Goal: Task Accomplishment & Management: Complete application form

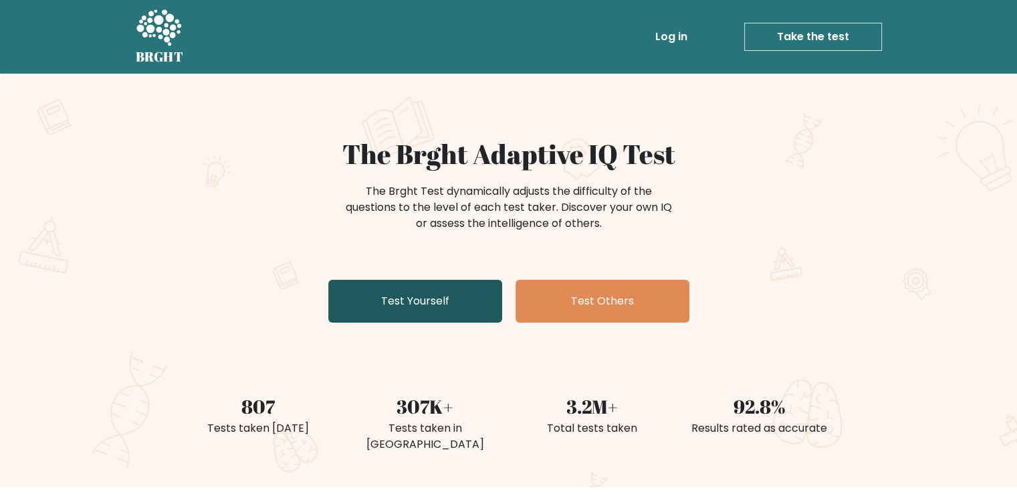
click at [420, 314] on link "Test Yourself" at bounding box center [415, 301] width 174 height 43
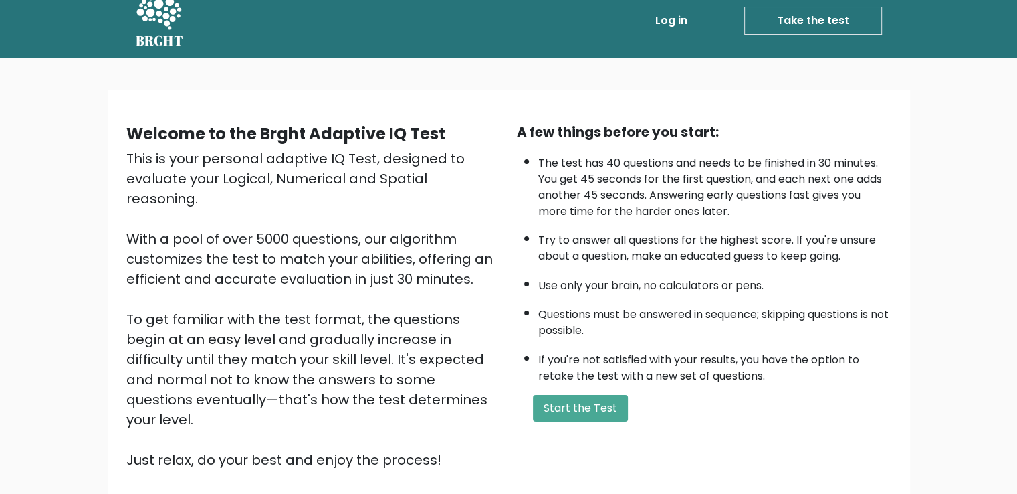
scroll to position [119, 0]
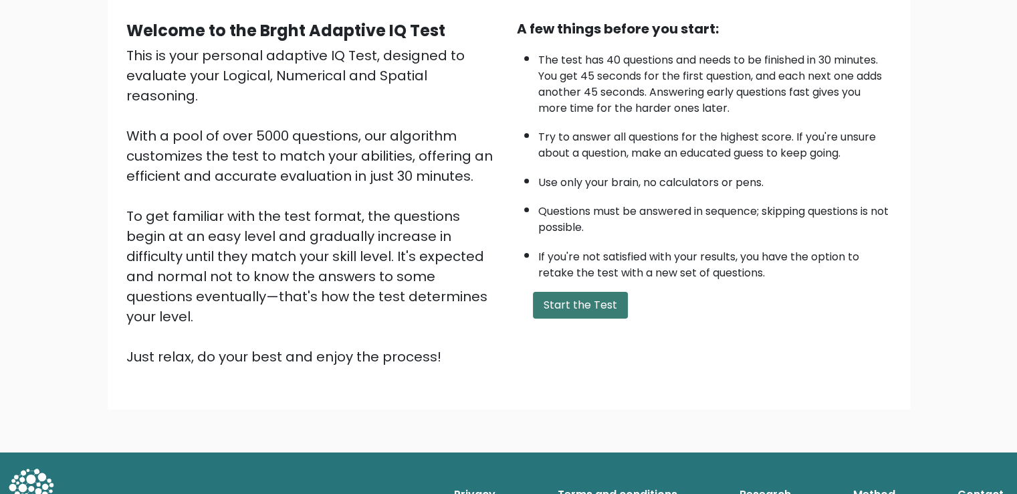
click at [605, 300] on button "Start the Test" at bounding box center [580, 305] width 95 height 27
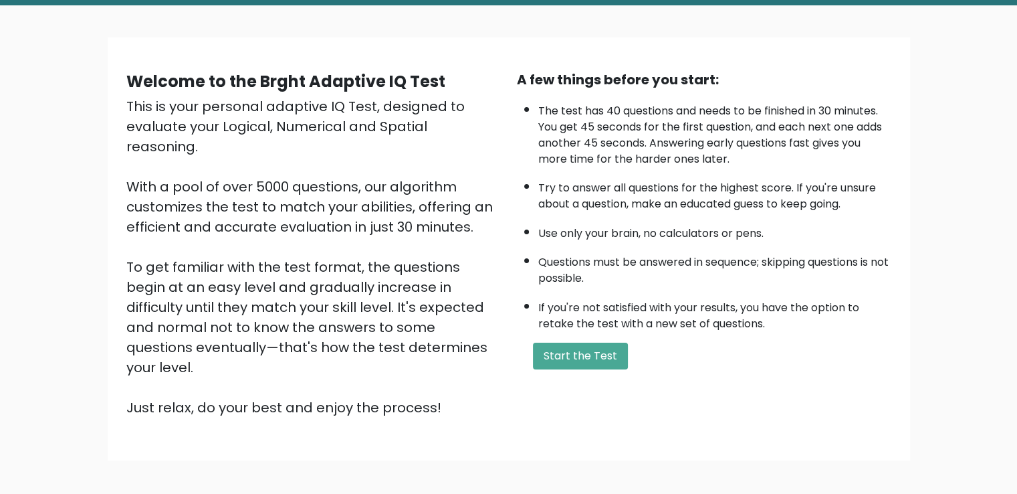
scroll to position [0, 0]
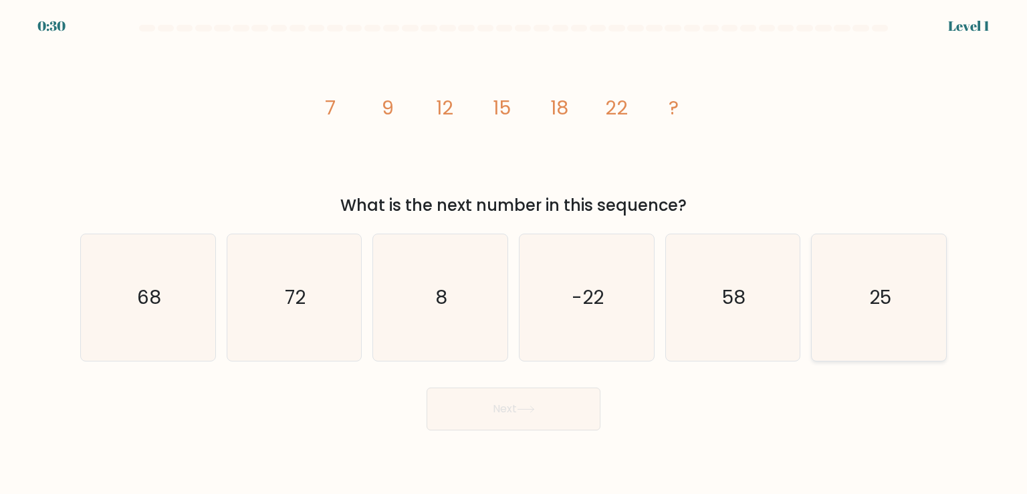
click at [854, 308] on icon "25" at bounding box center [879, 297] width 126 height 126
click at [514, 253] on input "f. 25" at bounding box center [514, 250] width 1 height 7
radio input "true"
click at [535, 407] on icon at bounding box center [526, 408] width 18 height 7
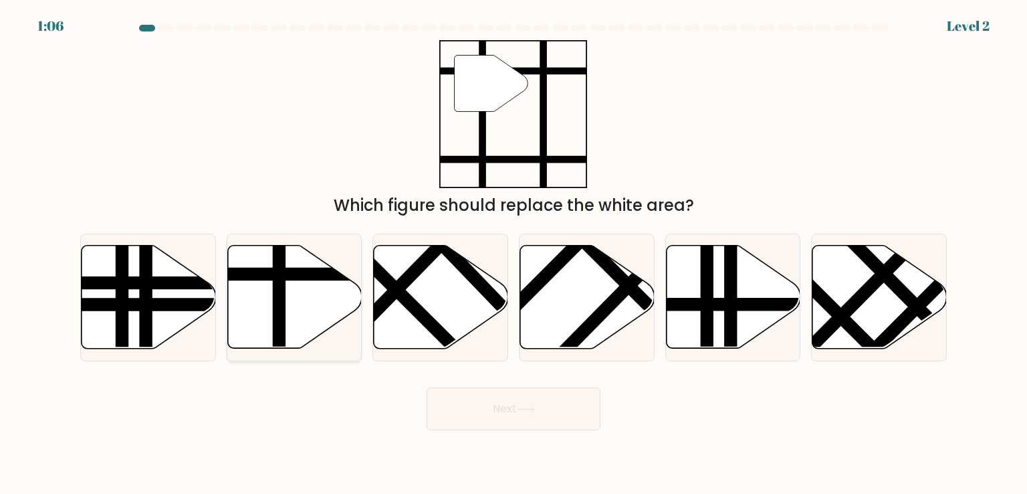
click at [301, 265] on icon at bounding box center [294, 296] width 134 height 103
click at [514, 253] on input "b." at bounding box center [514, 250] width 1 height 7
radio input "true"
click at [470, 410] on button "Next" at bounding box center [514, 408] width 174 height 43
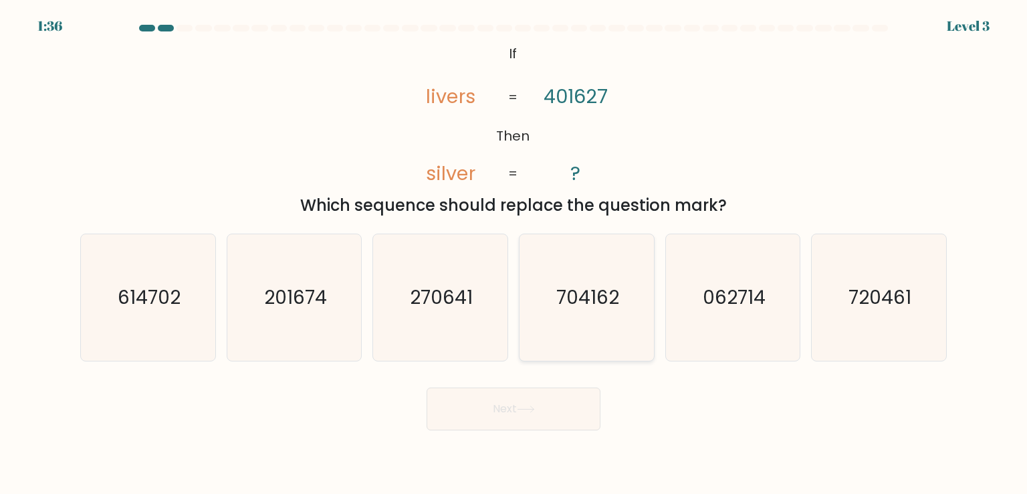
click at [629, 314] on icon "704162" at bounding box center [587, 297] width 126 height 126
click at [514, 253] on input "d. 704162" at bounding box center [514, 250] width 1 height 7
radio input "true"
click at [575, 397] on button "Next" at bounding box center [514, 408] width 174 height 43
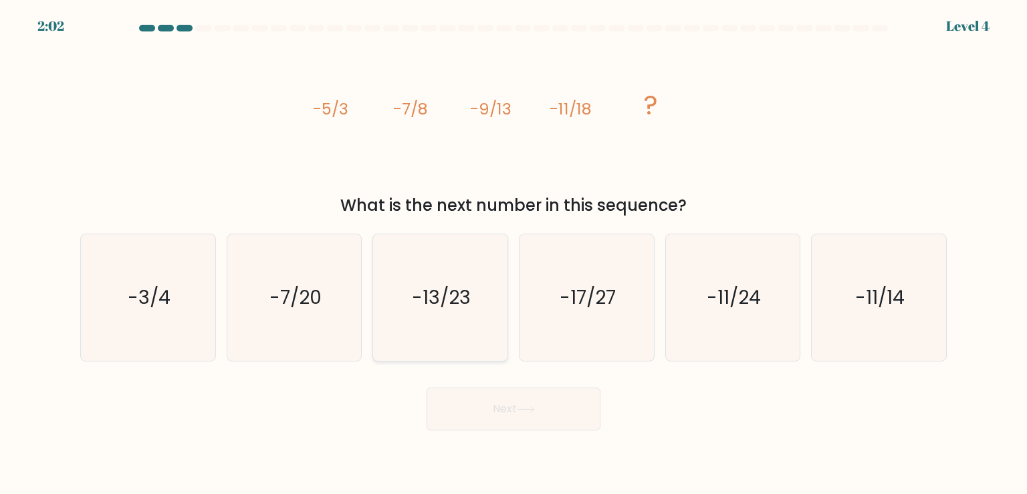
click at [463, 282] on icon "-13/23" at bounding box center [440, 297] width 126 height 126
click at [514, 253] on input "c. -13/23" at bounding box center [514, 250] width 1 height 7
radio input "true"
click at [494, 421] on button "Next" at bounding box center [514, 408] width 174 height 43
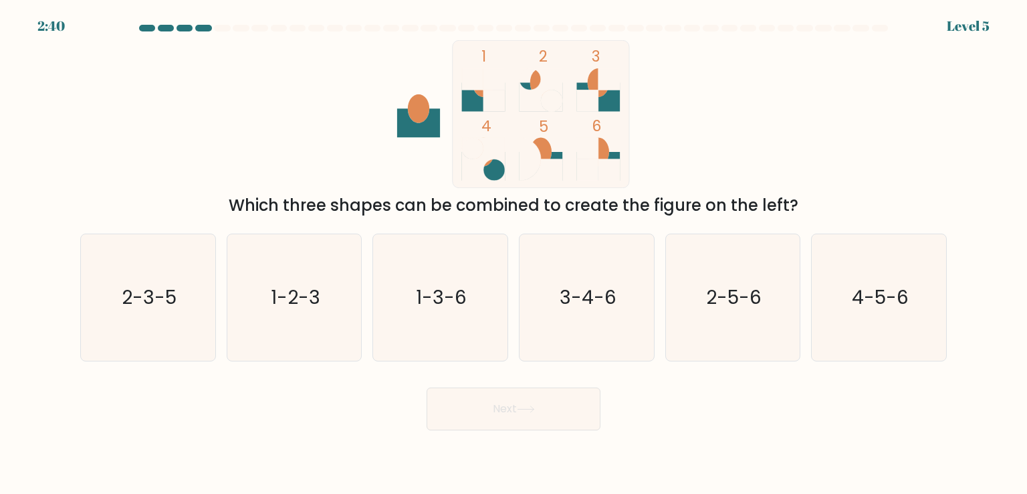
click at [241, 29] on div at bounding box center [241, 28] width 16 height 7
click at [452, 324] on icon "1-3-6" at bounding box center [440, 297] width 126 height 126
click at [514, 253] on input "c. 1-3-6" at bounding box center [514, 250] width 1 height 7
radio input "true"
click at [473, 406] on button "Next" at bounding box center [514, 408] width 174 height 43
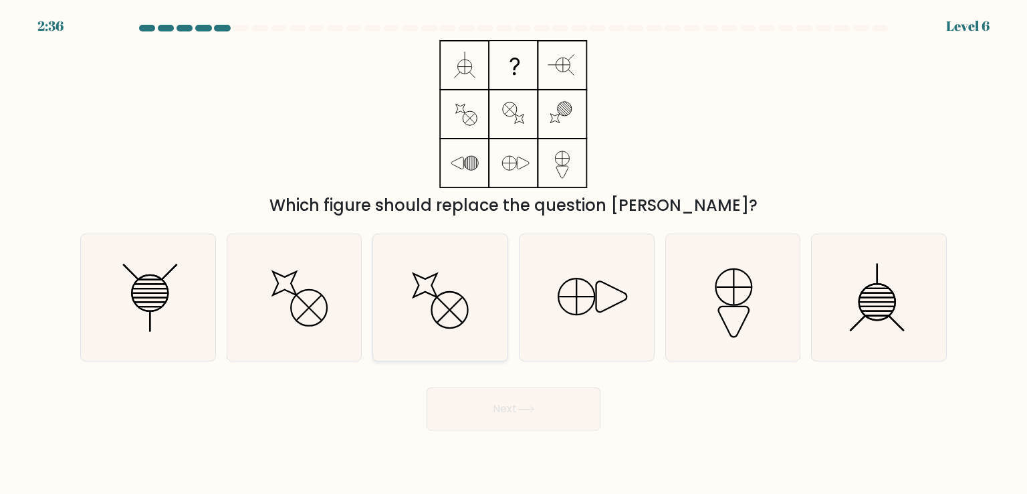
click at [471, 292] on icon at bounding box center [440, 297] width 126 height 126
click at [514, 253] on input "c." at bounding box center [514, 250] width 1 height 7
radio input "true"
click at [473, 342] on icon at bounding box center [440, 297] width 124 height 124
click at [514, 253] on input "c." at bounding box center [514, 250] width 1 height 7
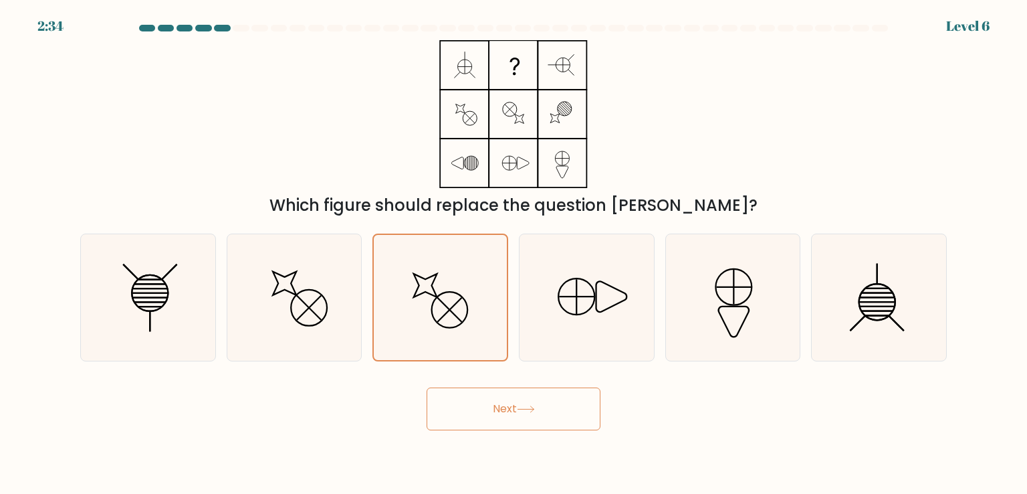
click at [501, 403] on button "Next" at bounding box center [514, 408] width 174 height 43
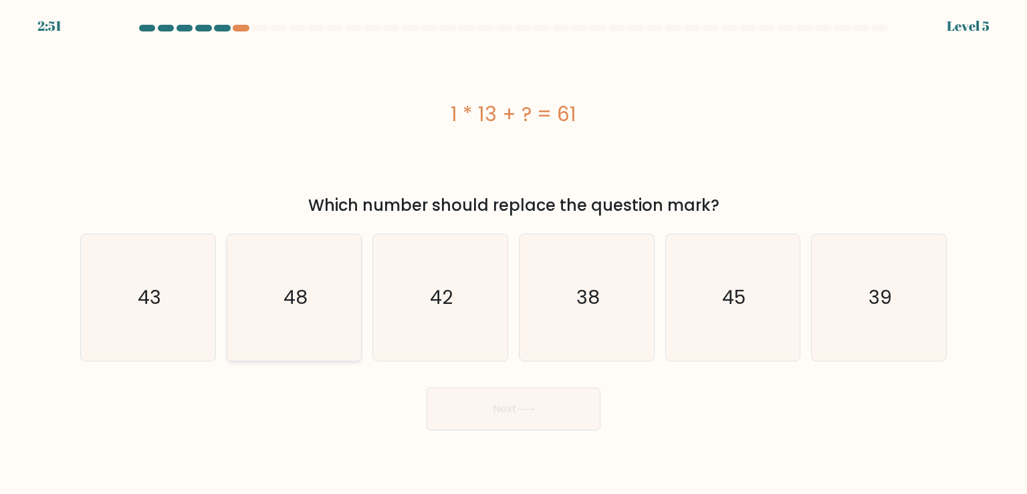
click at [311, 296] on icon "48" at bounding box center [294, 297] width 126 height 126
click at [514, 253] on input "b. 48" at bounding box center [514, 250] width 1 height 7
radio input "true"
click at [516, 414] on button "Next" at bounding box center [514, 408] width 174 height 43
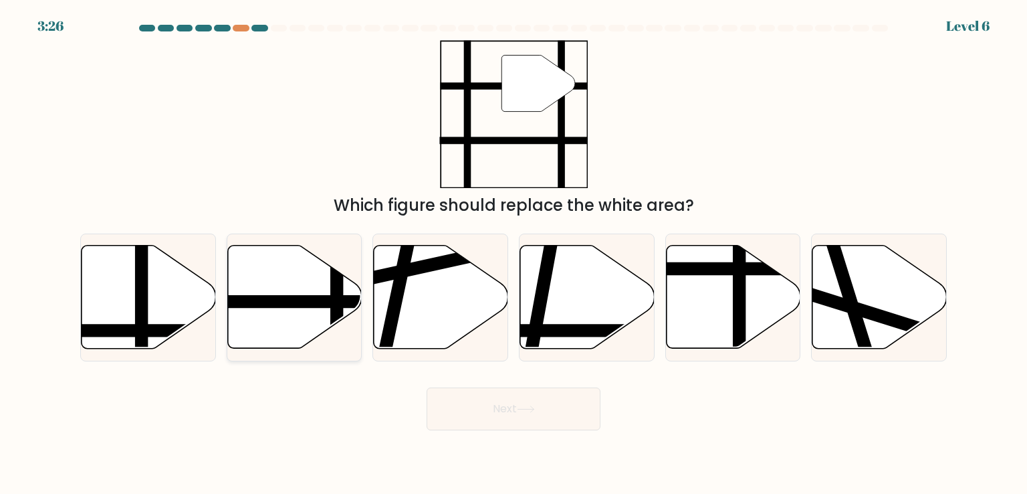
click at [342, 302] on line at bounding box center [250, 302] width 271 height 0
click at [514, 253] on input "b." at bounding box center [514, 250] width 1 height 7
radio input "true"
click at [284, 293] on icon at bounding box center [294, 297] width 133 height 102
click at [514, 253] on input "b." at bounding box center [514, 250] width 1 height 7
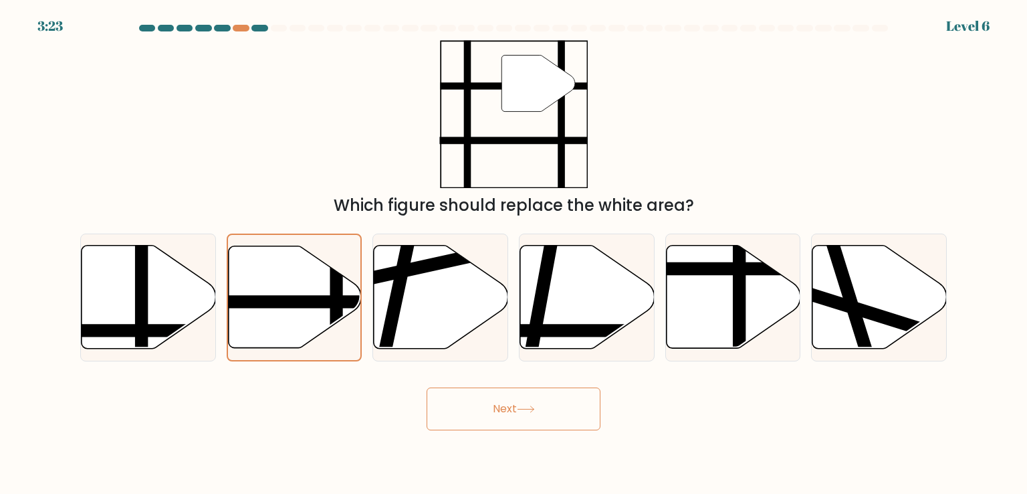
click at [479, 410] on button "Next" at bounding box center [514, 408] width 174 height 43
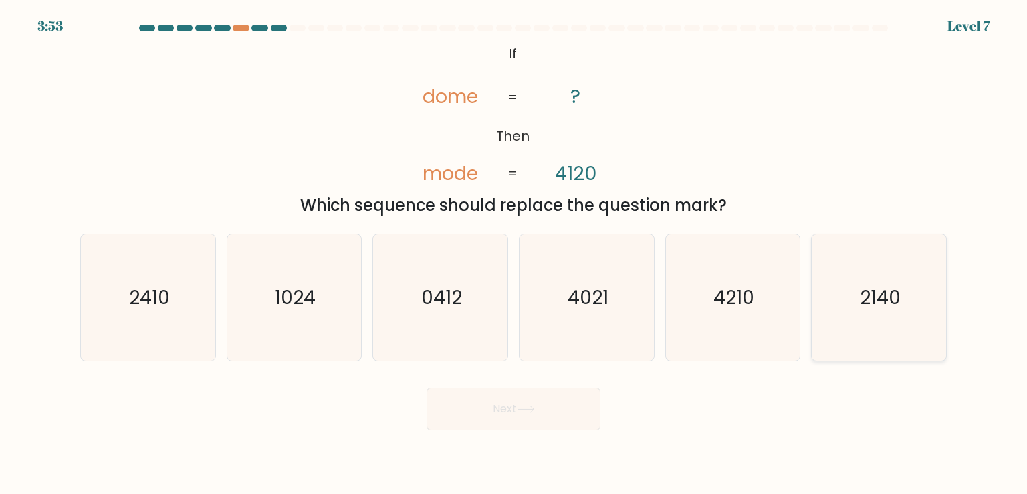
click at [889, 316] on icon "2140" at bounding box center [879, 297] width 126 height 126
click at [514, 253] on input "f. 2140" at bounding box center [514, 250] width 1 height 7
radio input "true"
click at [562, 413] on button "Next" at bounding box center [514, 408] width 174 height 43
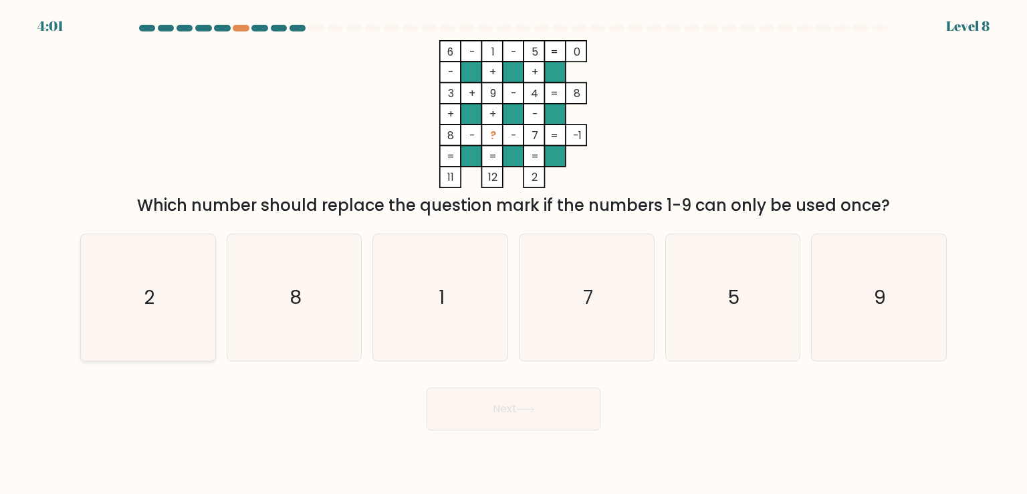
click at [194, 284] on icon "2" at bounding box center [148, 297] width 126 height 126
click at [514, 253] on input "a. 2" at bounding box center [514, 250] width 1 height 7
radio input "true"
click at [451, 395] on button "Next" at bounding box center [514, 408] width 174 height 43
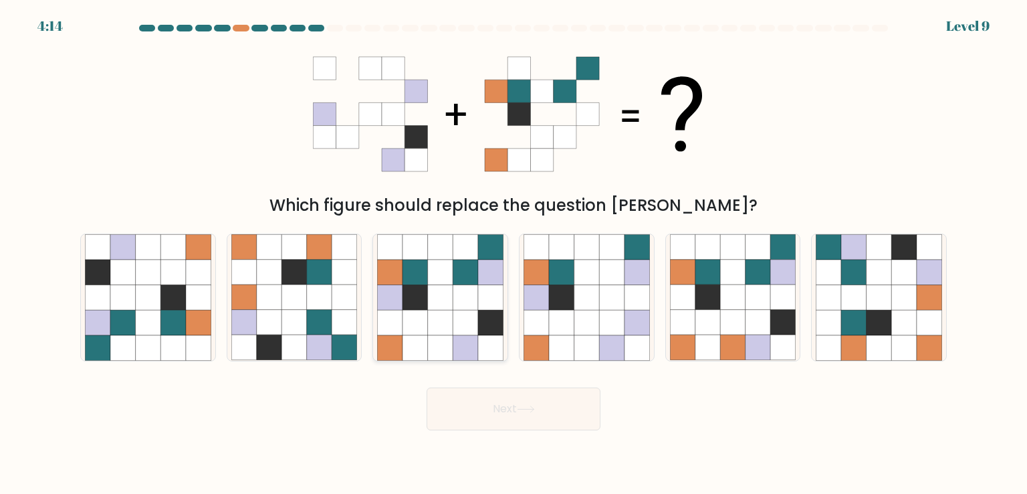
click at [459, 326] on icon at bounding box center [465, 322] width 25 height 25
click at [514, 253] on input "c." at bounding box center [514, 250] width 1 height 7
radio input "true"
click at [483, 407] on button "Next" at bounding box center [514, 408] width 174 height 43
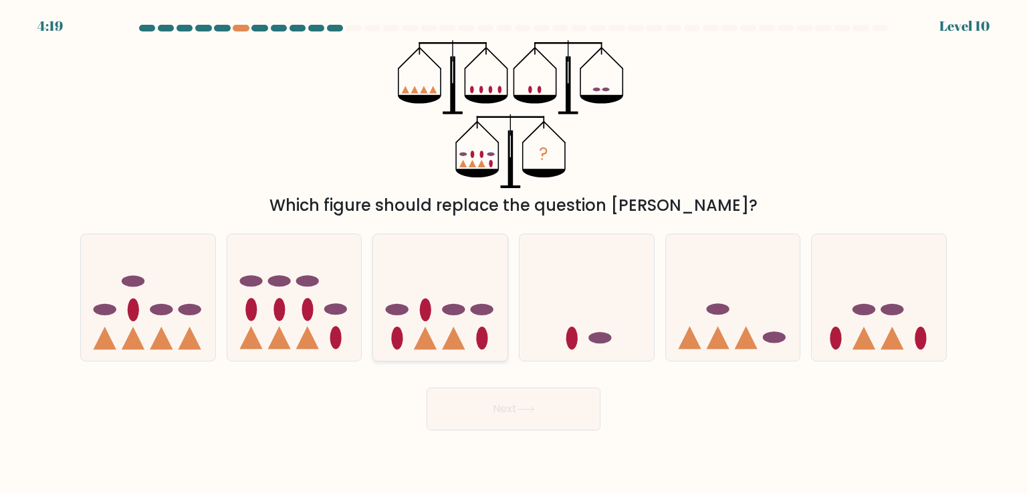
click at [387, 324] on icon at bounding box center [440, 296] width 134 height 111
click at [514, 253] on input "c." at bounding box center [514, 250] width 1 height 7
radio input "true"
click at [481, 403] on button "Next" at bounding box center [514, 408] width 174 height 43
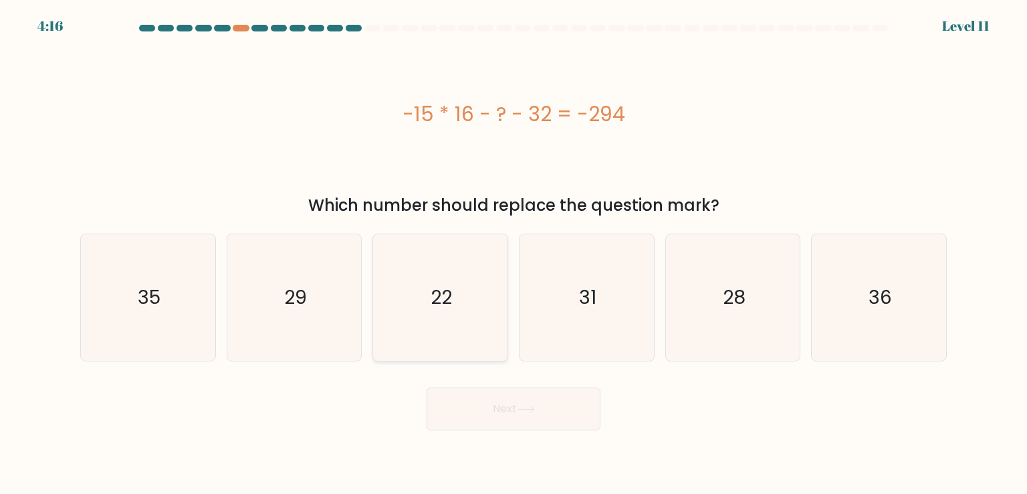
click at [495, 292] on icon "22" at bounding box center [440, 297] width 126 height 126
click at [514, 253] on input "c. 22" at bounding box center [514, 250] width 1 height 7
radio input "true"
click at [508, 421] on button "Next" at bounding box center [514, 408] width 174 height 43
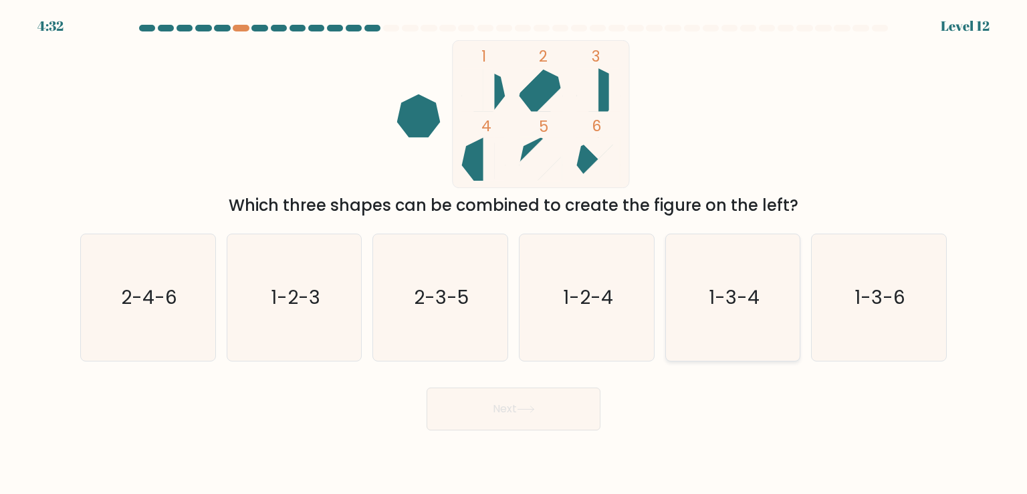
click at [739, 320] on icon "1-3-4" at bounding box center [733, 297] width 126 height 126
click at [514, 253] on input "e. 1-3-4" at bounding box center [514, 250] width 1 height 7
radio input "true"
click at [557, 420] on button "Next" at bounding box center [514, 408] width 174 height 43
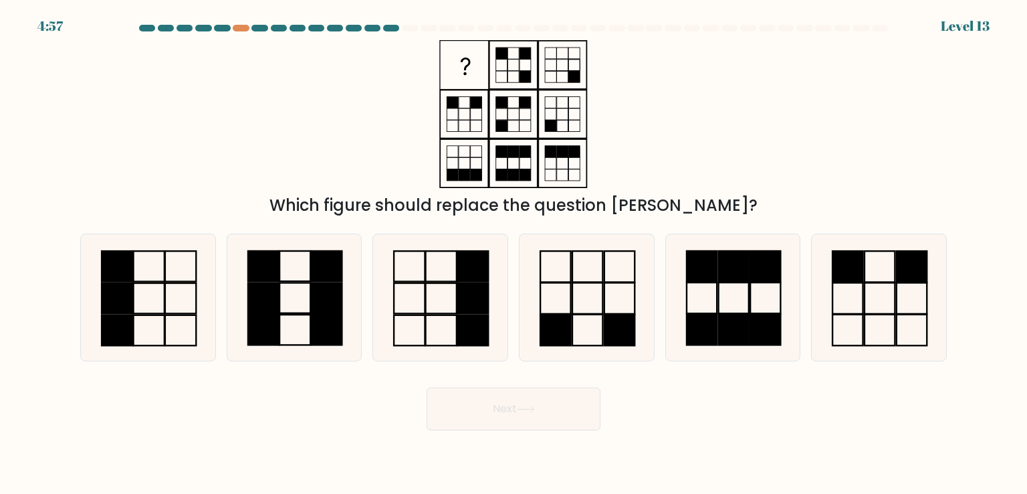
click at [426, 31] on div at bounding box center [513, 31] width 883 height 12
click at [426, 32] on div at bounding box center [513, 31] width 883 height 12
click at [557, 405] on button "Next" at bounding box center [514, 408] width 174 height 43
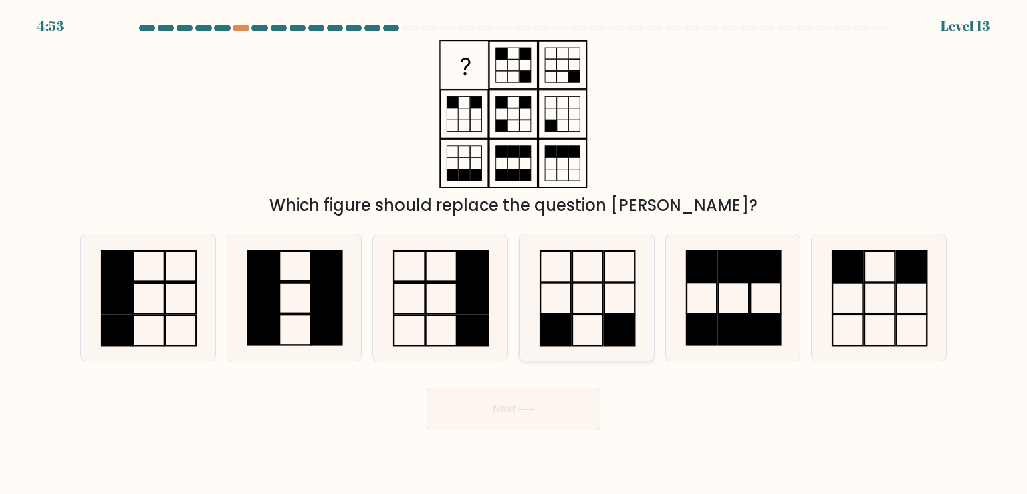
click at [527, 276] on icon at bounding box center [587, 297] width 126 height 126
click at [514, 253] on input "d." at bounding box center [514, 250] width 1 height 7
radio input "true"
click at [540, 351] on icon at bounding box center [586, 297] width 124 height 124
click at [514, 253] on input "d." at bounding box center [514, 250] width 1 height 7
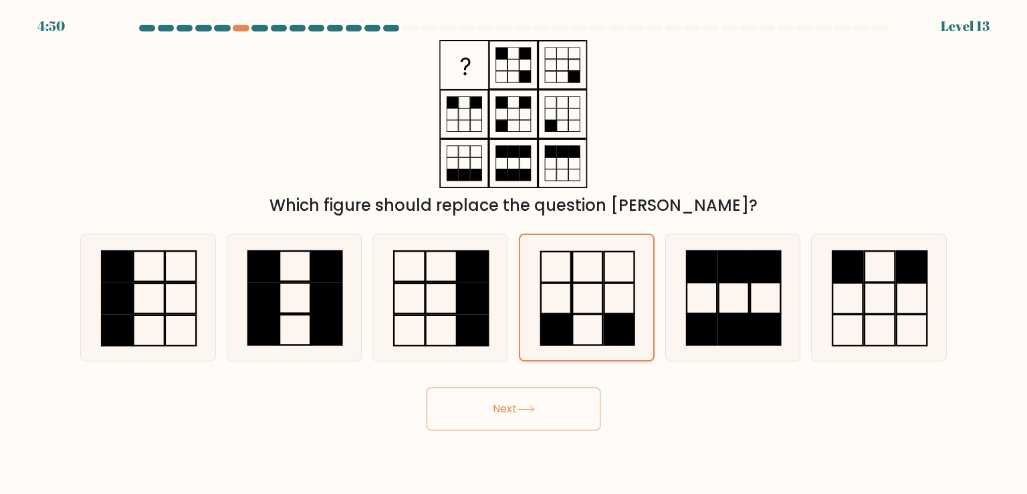
click at [544, 347] on icon at bounding box center [586, 297] width 124 height 124
click at [514, 253] on input "d." at bounding box center [514, 250] width 1 height 7
click at [517, 405] on button "Next" at bounding box center [514, 408] width 174 height 43
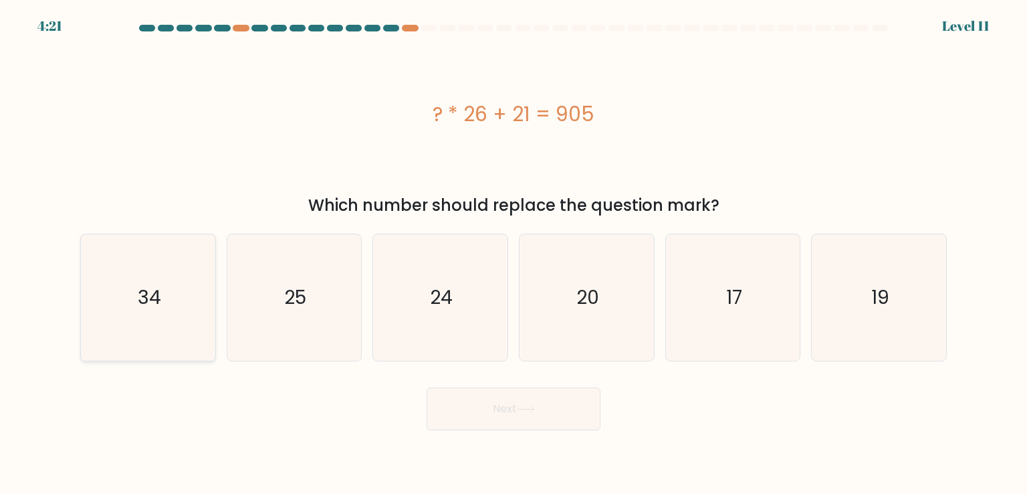
click at [114, 279] on icon "34" at bounding box center [148, 297] width 126 height 126
click at [514, 253] on input "a. 34" at bounding box center [514, 250] width 1 height 7
radio input "true"
click at [524, 411] on icon at bounding box center [526, 408] width 18 height 7
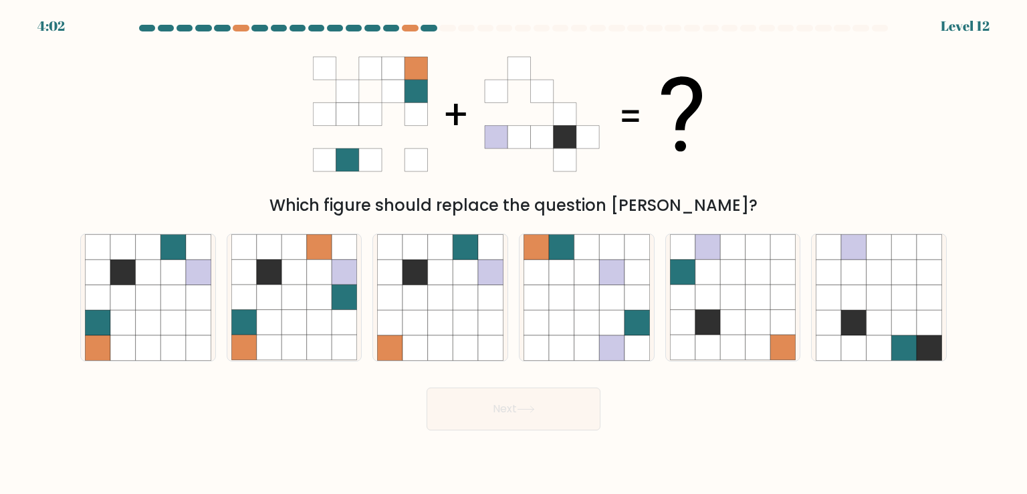
drag, startPoint x: 503, startPoint y: 421, endPoint x: 483, endPoint y: 415, distance: 20.8
click at [504, 421] on button "Next" at bounding box center [514, 408] width 174 height 43
click at [186, 313] on icon at bounding box center [198, 322] width 25 height 25
click at [514, 253] on input "a." at bounding box center [514, 250] width 1 height 7
radio input "true"
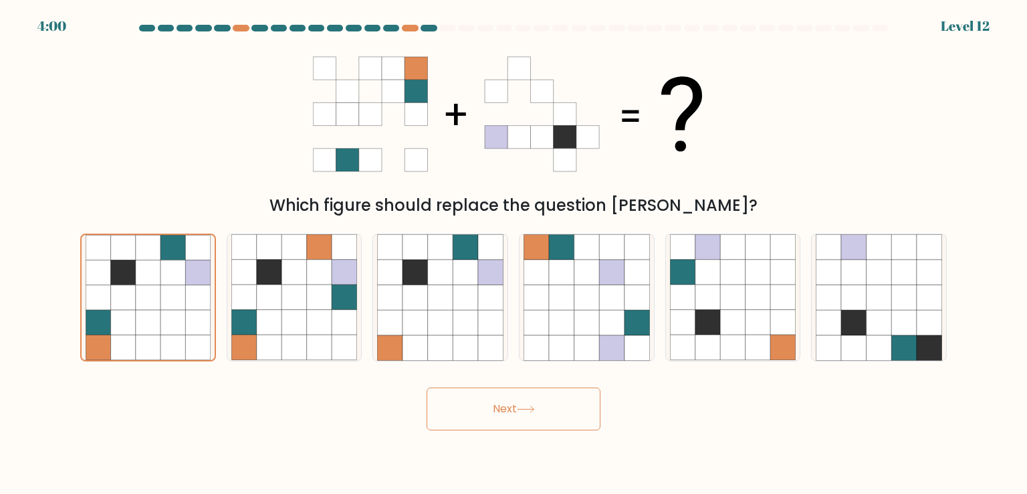
click at [4, 5] on div "4:00 Level 12" at bounding box center [513, 8] width 1027 height 16
drag, startPoint x: 482, startPoint y: 421, endPoint x: 479, endPoint y: 412, distance: 9.1
click at [481, 421] on button "Next" at bounding box center [514, 408] width 174 height 43
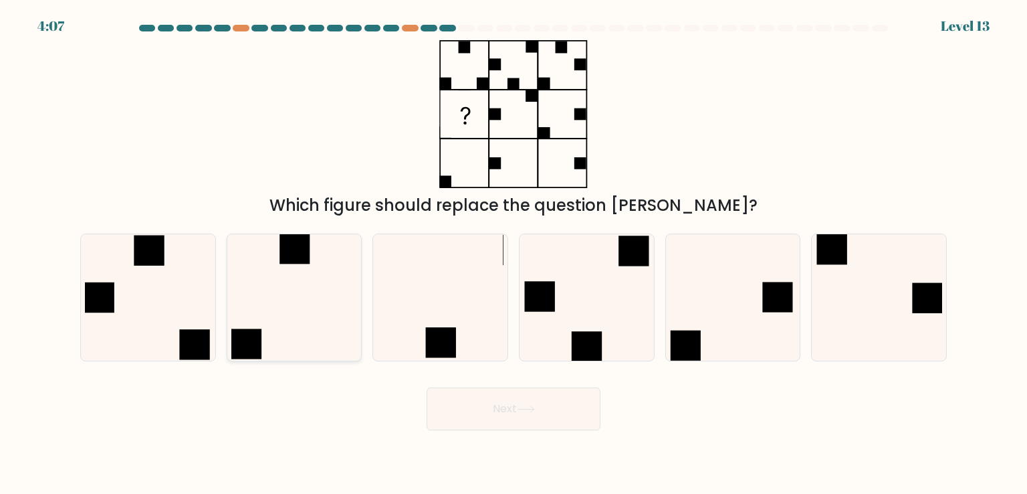
click at [323, 270] on icon at bounding box center [294, 297] width 126 height 126
click at [514, 253] on input "b." at bounding box center [514, 250] width 1 height 7
radio input "true"
click at [538, 420] on button "Next" at bounding box center [514, 408] width 174 height 43
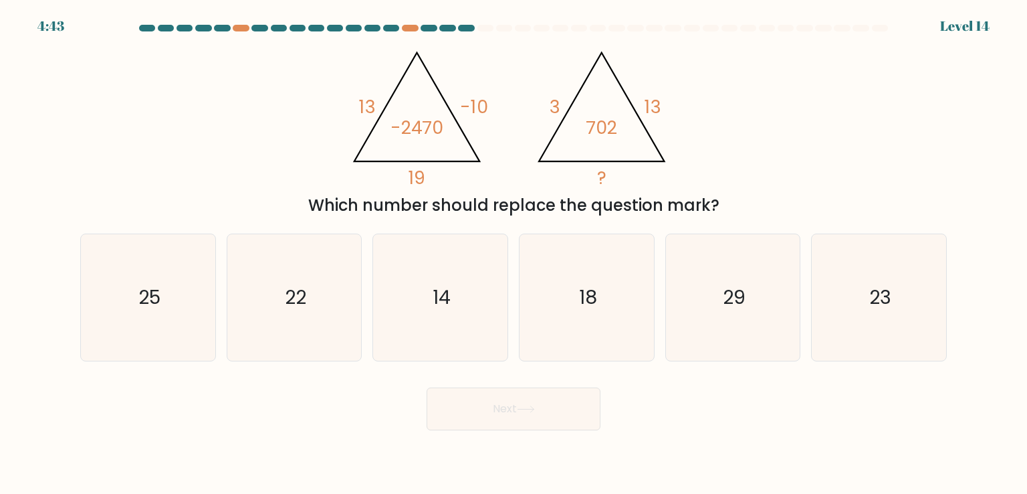
click at [781, 35] on div at bounding box center [513, 31] width 883 height 12
click at [781, 27] on div at bounding box center [786, 28] width 16 height 7
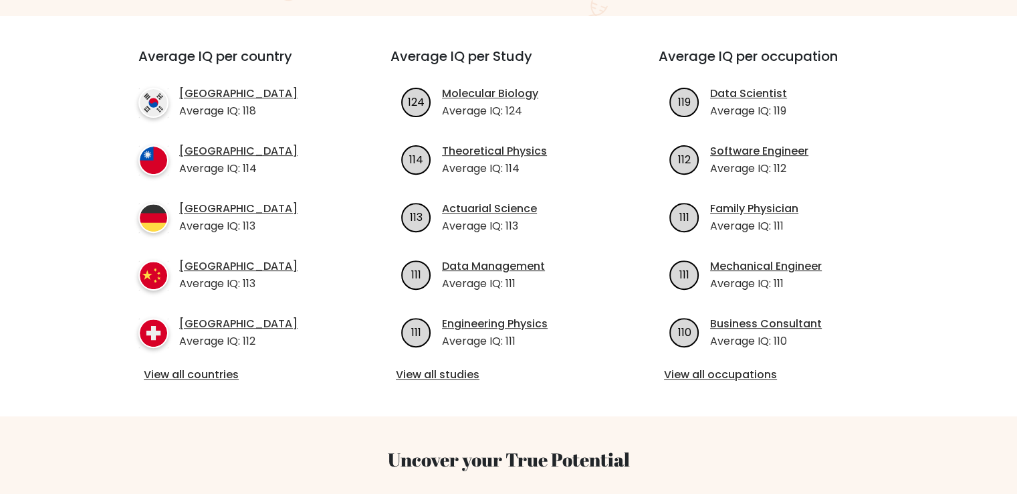
scroll to position [535, 0]
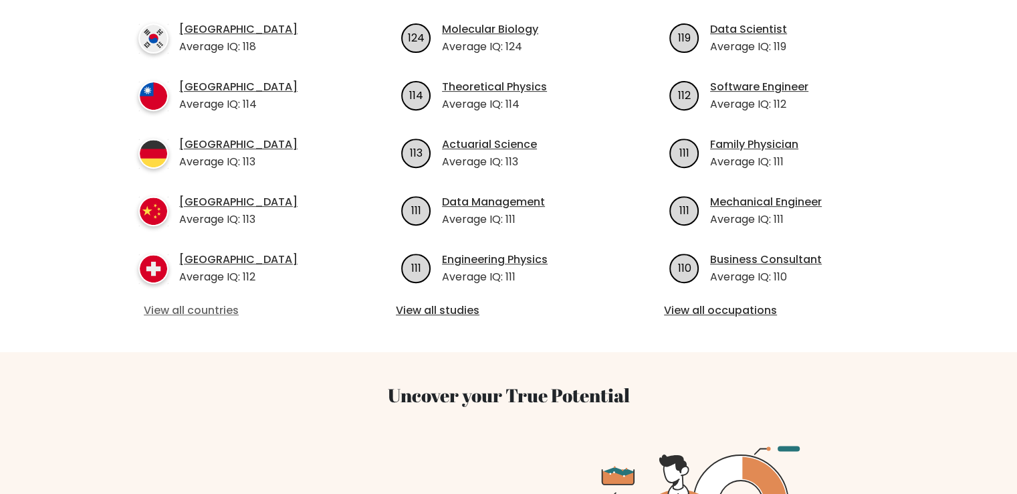
click at [209, 302] on link "View all countries" at bounding box center [240, 310] width 193 height 16
